Goal: Task Accomplishment & Management: Use online tool/utility

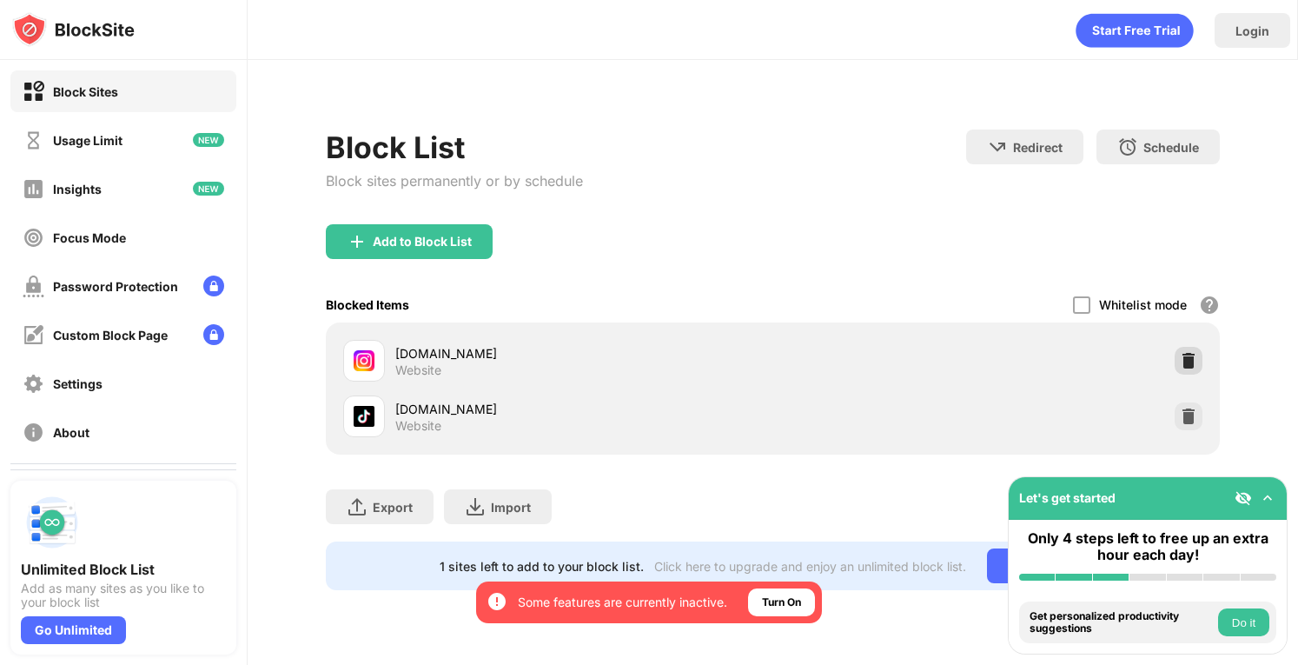
drag, startPoint x: 1189, startPoint y: 356, endPoint x: 1187, endPoint y: 340, distance: 16.6
click at [1189, 356] on img at bounding box center [1188, 360] width 17 height 17
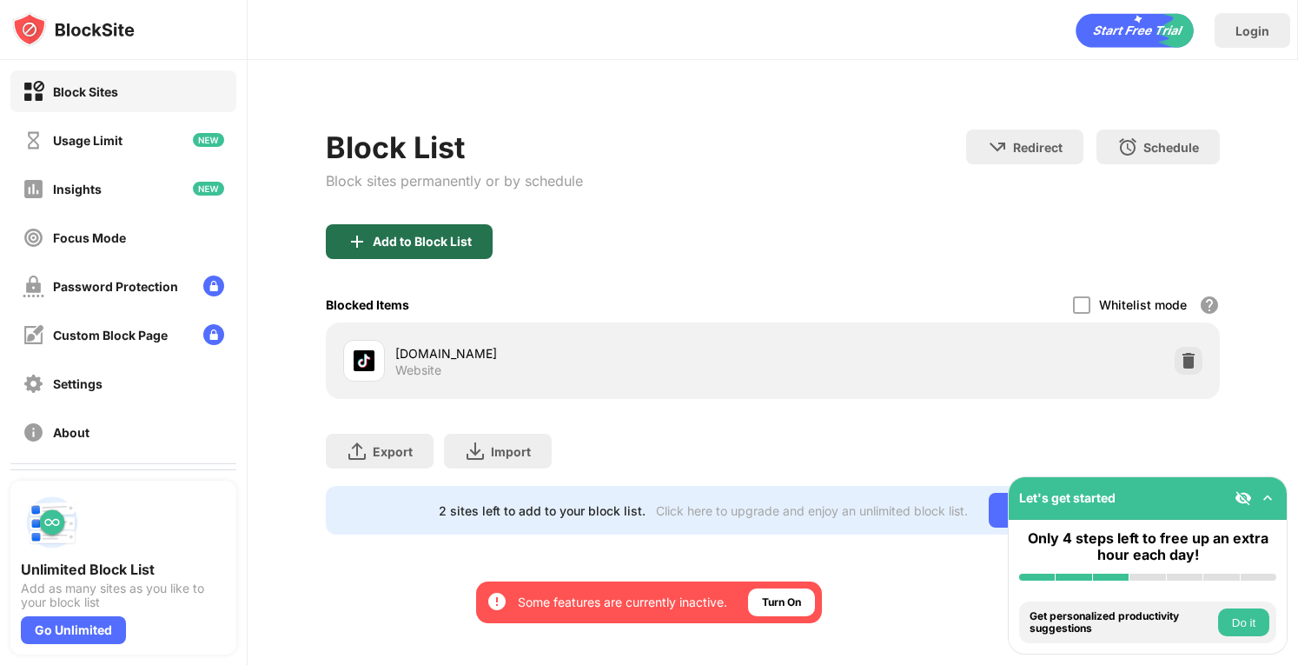
click at [442, 235] on div "Add to Block List" at bounding box center [422, 242] width 99 height 14
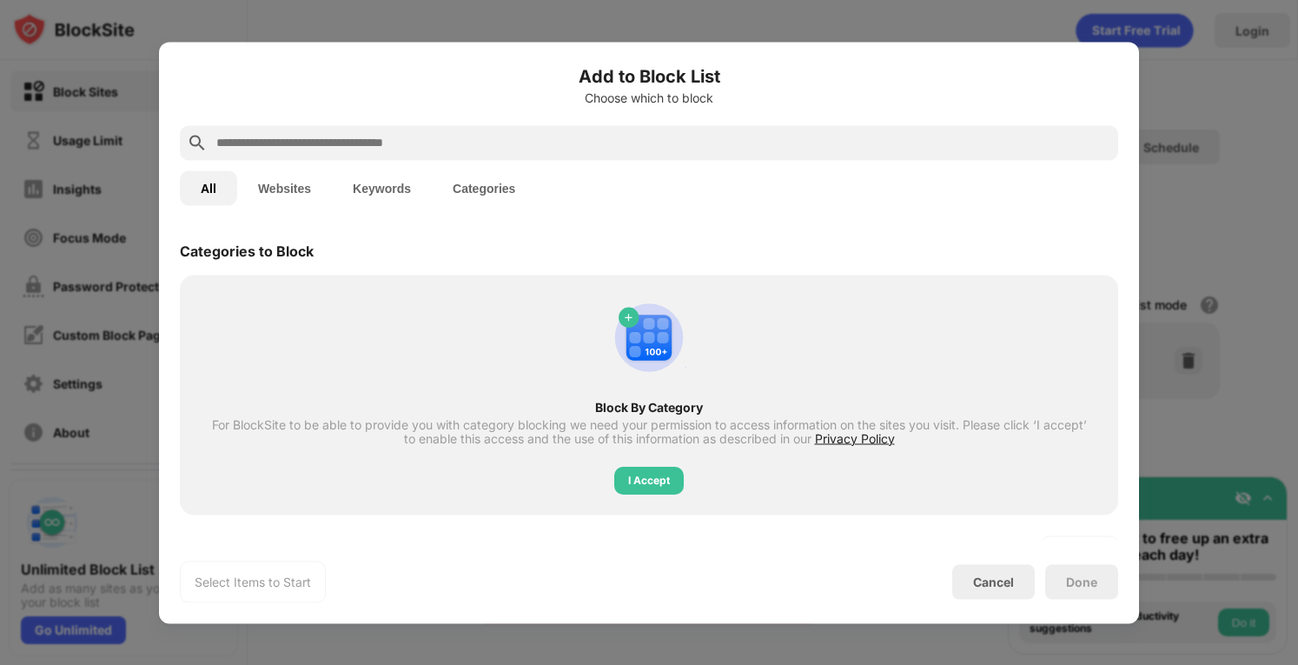
click at [552, 142] on input "text" at bounding box center [663, 142] width 897 height 21
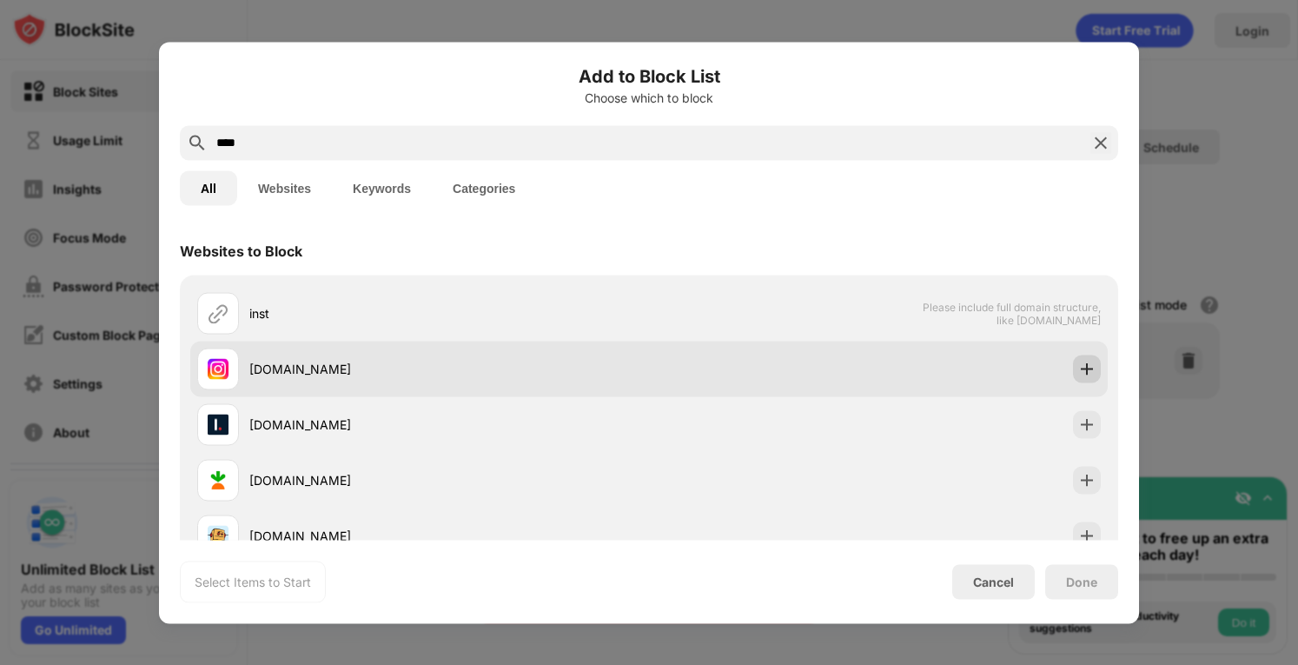
type input "****"
click at [1078, 366] on img at bounding box center [1086, 368] width 17 height 17
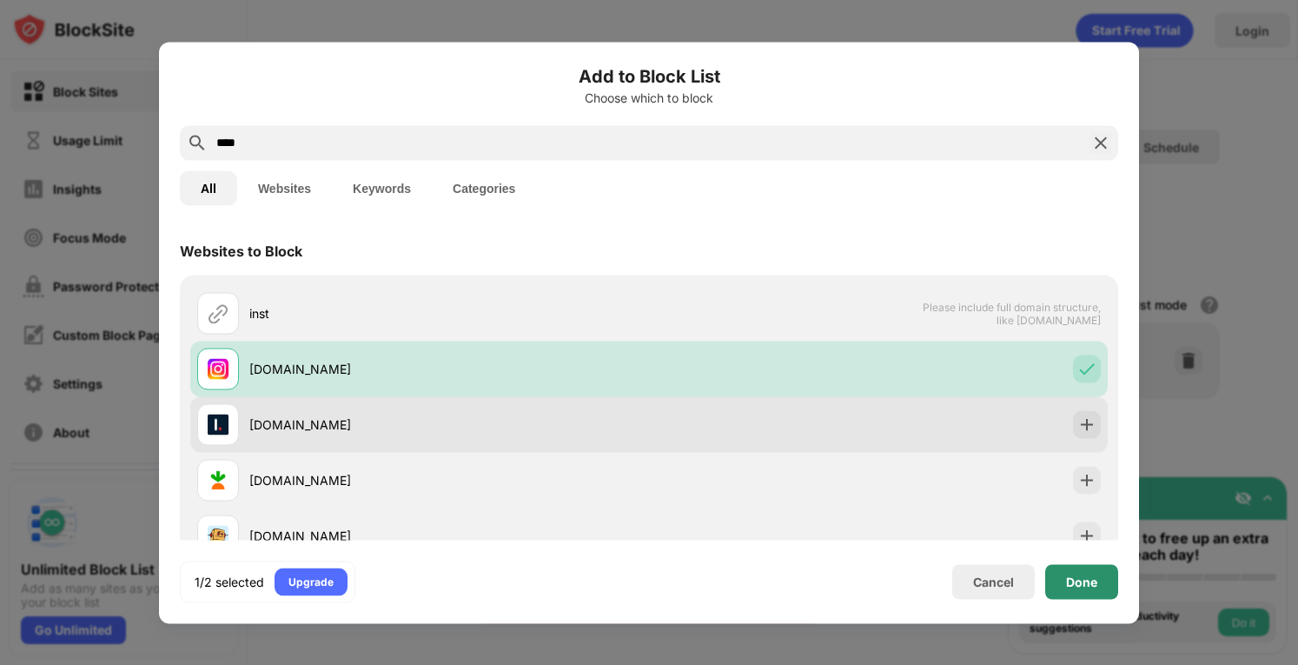
drag, startPoint x: 1078, startPoint y: 578, endPoint x: 1055, endPoint y: 447, distance: 133.2
click at [1079, 575] on div "Done" at bounding box center [1081, 581] width 31 height 14
